Goal: Task Accomplishment & Management: Use online tool/utility

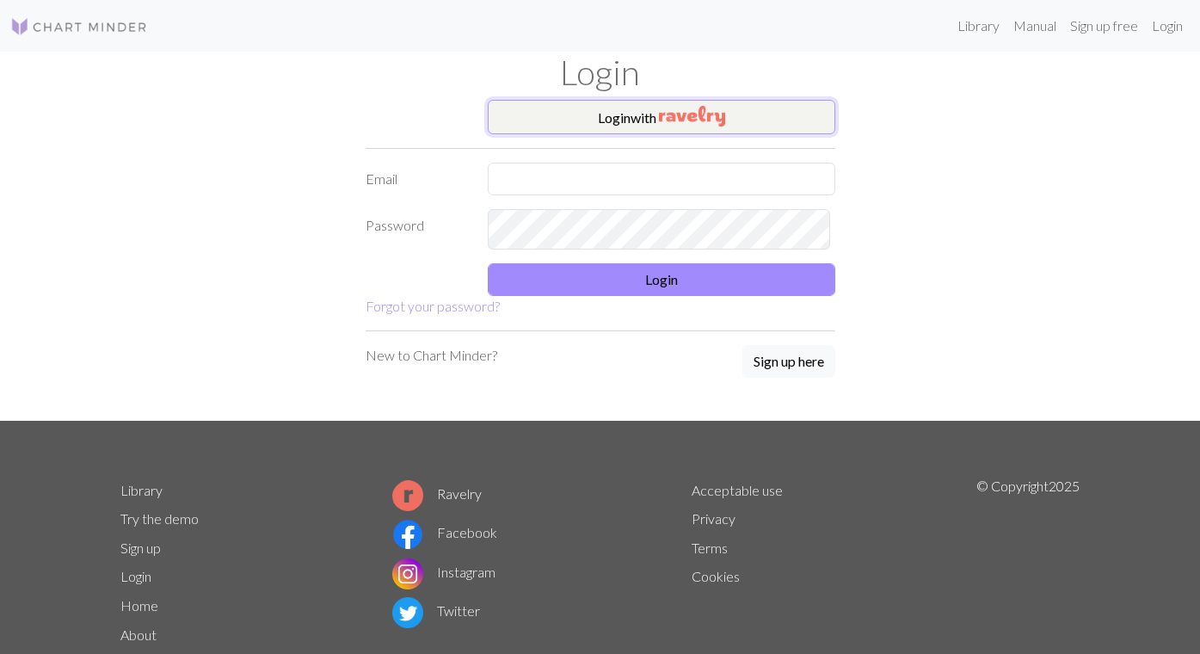
click at [725, 126] on img "button" at bounding box center [692, 116] width 66 height 21
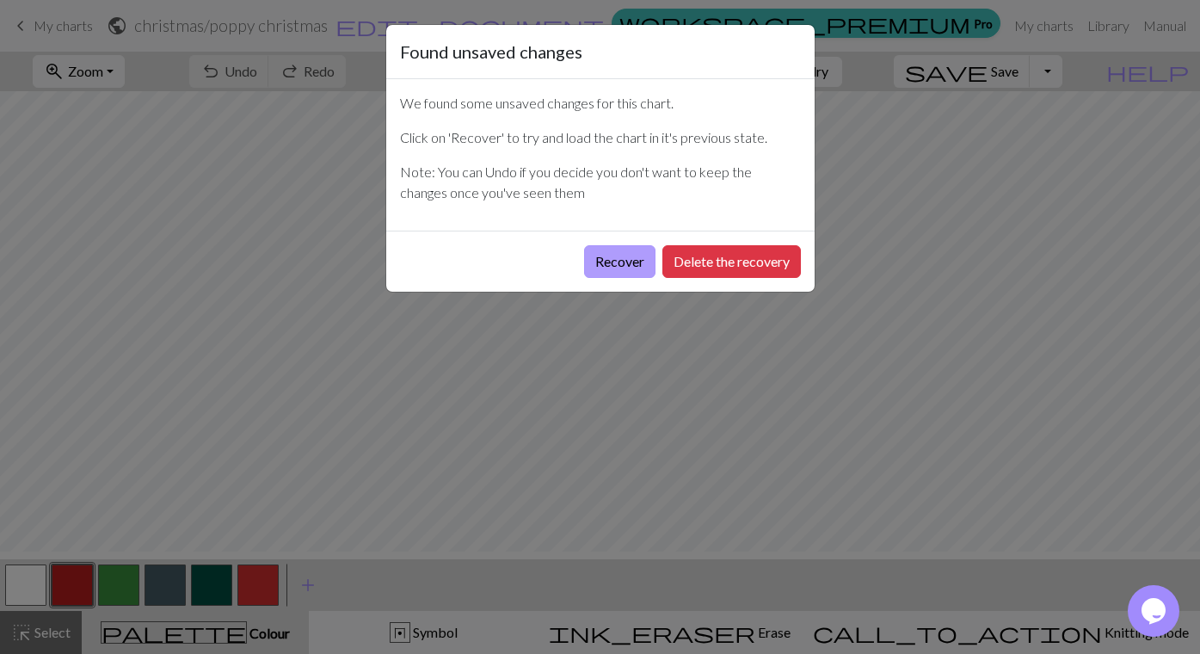
click at [584, 278] on button "Recover" at bounding box center [619, 261] width 71 height 33
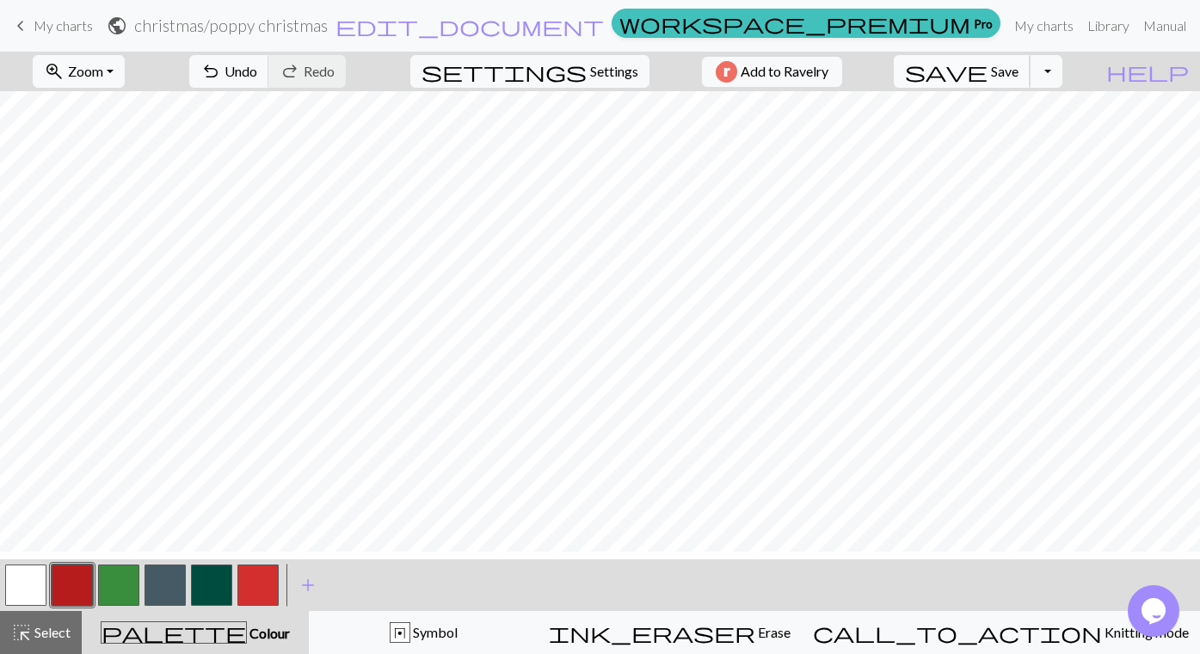
click at [987, 78] on span "save" at bounding box center [946, 71] width 83 height 24
click at [1001, 78] on div "Chart saved Chart saved" at bounding box center [600, 68] width 1200 height 136
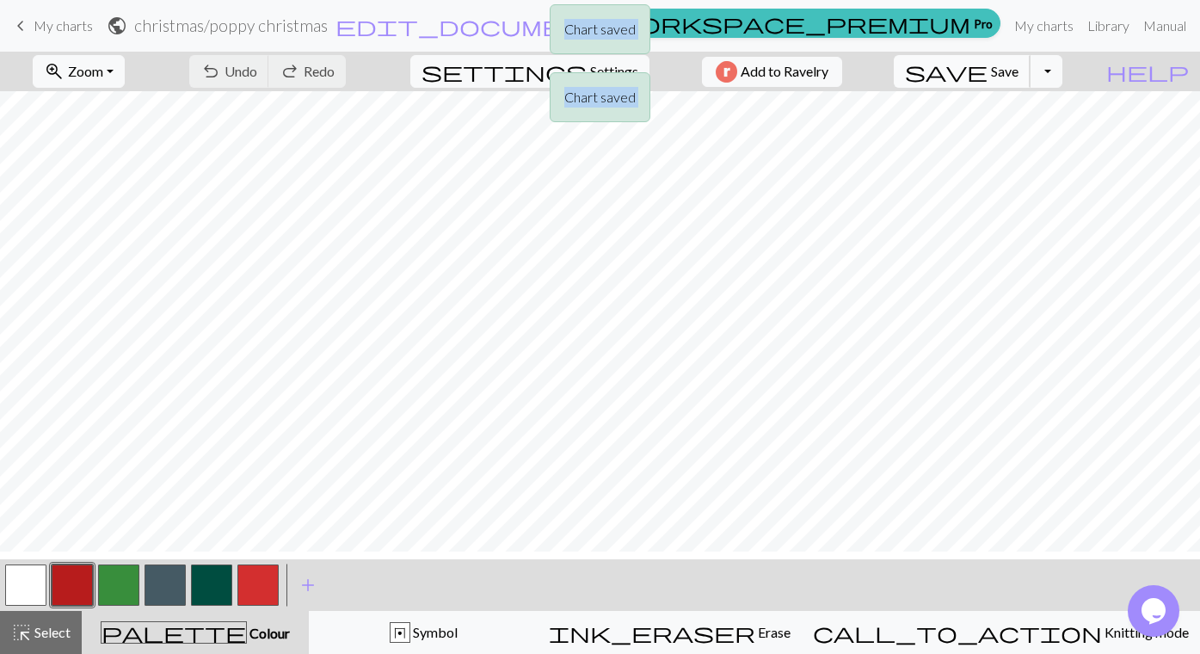
click at [1001, 78] on div "Chart saved Chart saved" at bounding box center [600, 68] width 1200 height 136
